Goal: Information Seeking & Learning: Check status

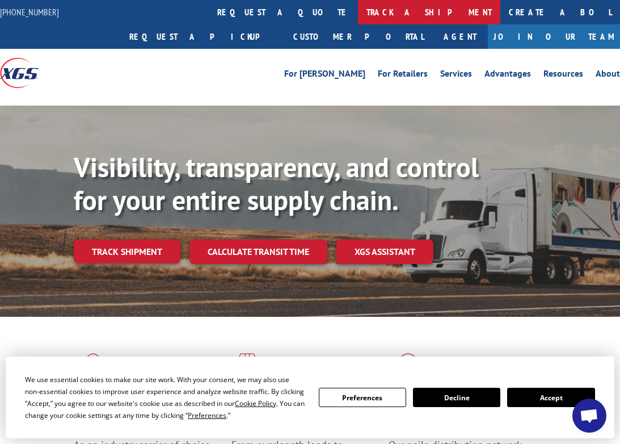
click at [358, 19] on link "track a shipment" at bounding box center [429, 12] width 142 height 24
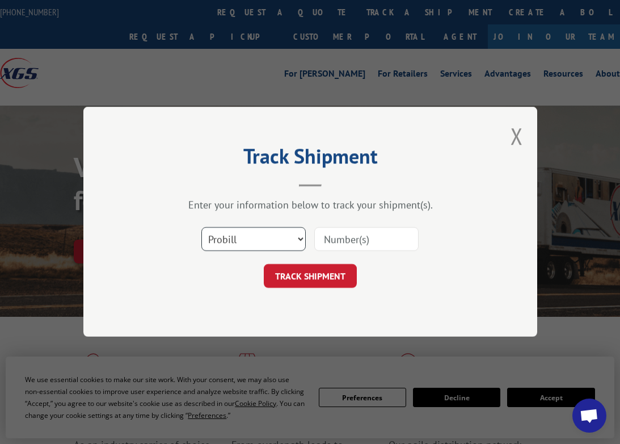
select select "bol"
click at [335, 237] on input at bounding box center [366, 240] width 104 height 24
type input "372874"
click at [310, 276] on button "TRACK SHIPMENT" at bounding box center [310, 276] width 93 height 24
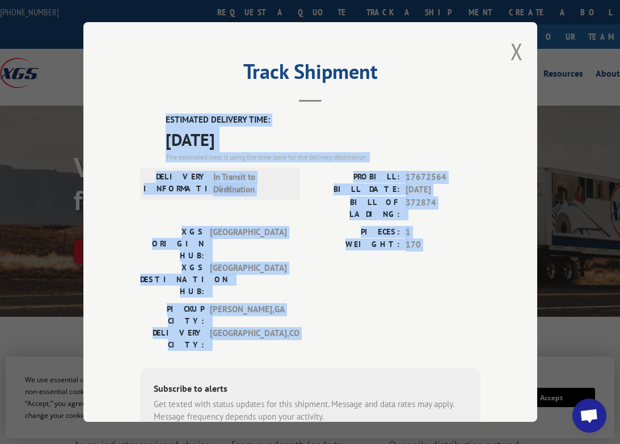
drag, startPoint x: 149, startPoint y: 108, endPoint x: 310, endPoint y: 292, distance: 244.5
click at [310, 292] on div "Track Shipment ESTIMATED DELIVERY TIME: [DATE] The estimated time is using the …" at bounding box center [310, 222] width 454 height 400
copy div "ESTIMATED DELIVERY TIME: [DATE] The estimated time is using the time zone for t…"
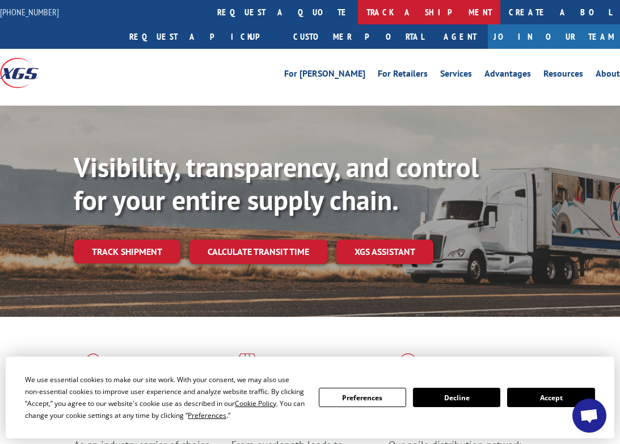
click at [358, 14] on link "track a shipment" at bounding box center [429, 12] width 142 height 24
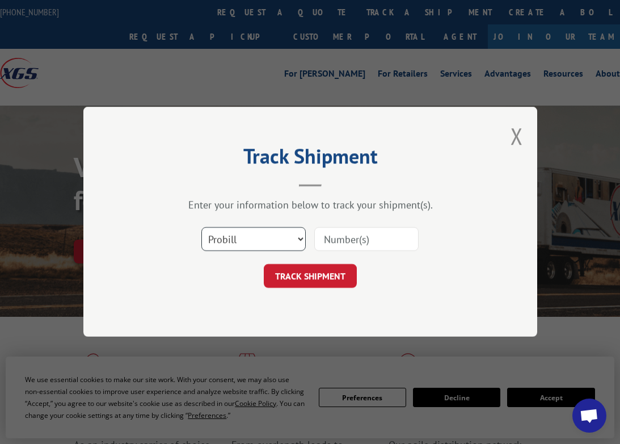
select select "bol"
click at [361, 246] on input at bounding box center [366, 240] width 104 height 24
type input "372874"
click at [310, 276] on button "TRACK SHIPMENT" at bounding box center [310, 276] width 93 height 24
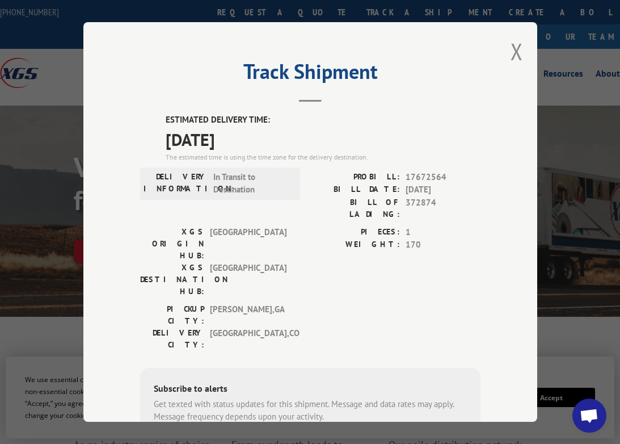
click at [163, 116] on div "ESTIMATED DELIVERY TIME: 10/07/2025 The estimated time is using the time zone f…" at bounding box center [310, 318] width 341 height 408
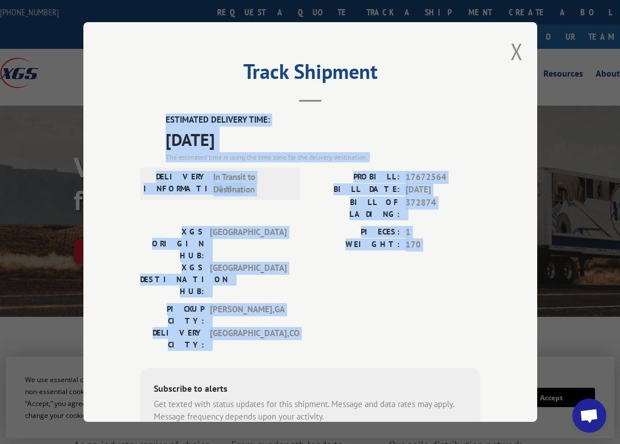
drag, startPoint x: 163, startPoint y: 116, endPoint x: 332, endPoint y: 295, distance: 245.7
click at [332, 295] on div "ESTIMATED DELIVERY TIME: 10/07/2025 The estimated time is using the time zone f…" at bounding box center [310, 318] width 341 height 408
copy div "ESTIMATED DELIVERY TIME: [DATE] The estimated time is using the time zone for t…"
